Goal: Find specific page/section: Find specific page/section

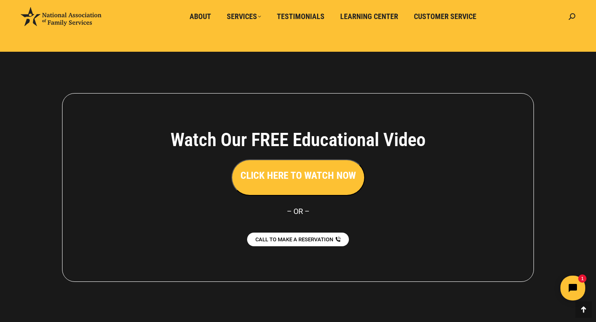
scroll to position [1851, 0]
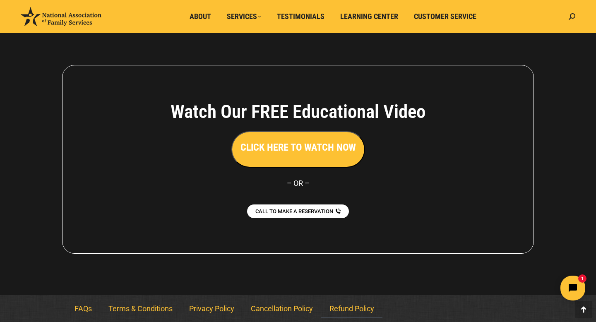
click at [341, 306] on link "Refund Policy" at bounding box center [351, 308] width 61 height 19
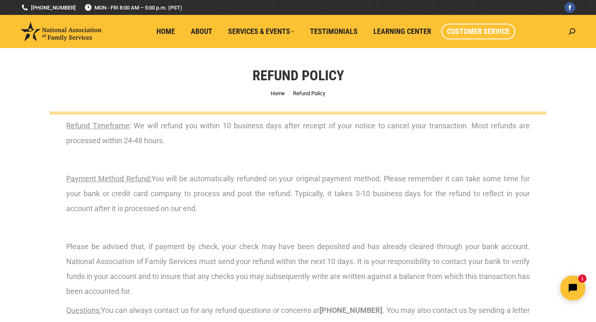
click at [455, 26] on link "Customer Service" at bounding box center [478, 32] width 74 height 16
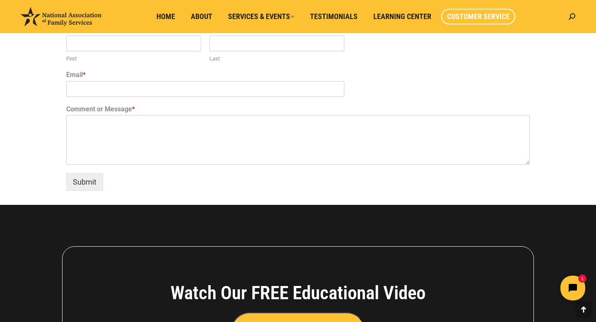
scroll to position [755, 0]
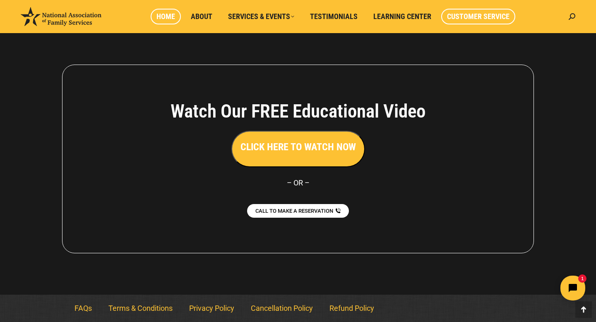
click at [168, 18] on span "Home" at bounding box center [165, 16] width 19 height 9
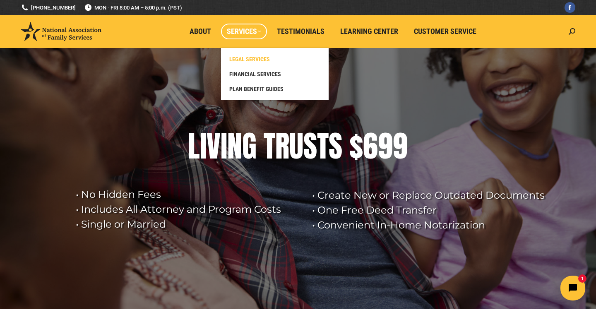
click at [249, 59] on span "LEGAL SERVICES" at bounding box center [249, 58] width 41 height 7
